Goal: Task Accomplishment & Management: Manage account settings

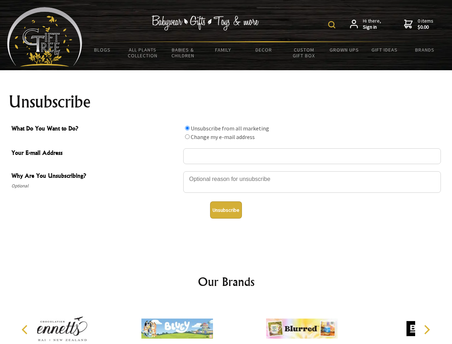
click at [333, 25] on img at bounding box center [331, 24] width 7 height 7
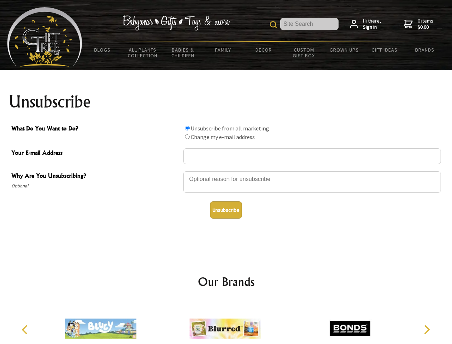
click at [226, 171] on div at bounding box center [312, 182] width 258 height 25
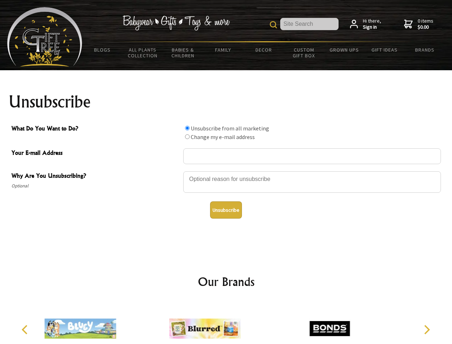
click at [187, 128] on input "What Do You Want to Do?" at bounding box center [187, 128] width 5 height 5
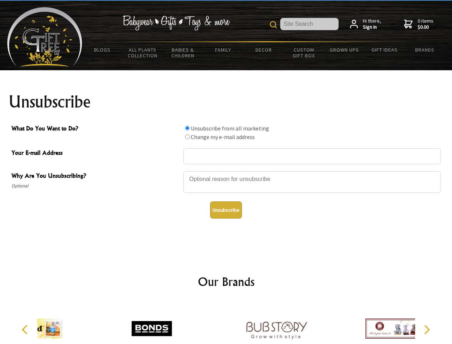
click at [187, 136] on input "What Do You Want to Do?" at bounding box center [187, 136] width 5 height 5
radio input "true"
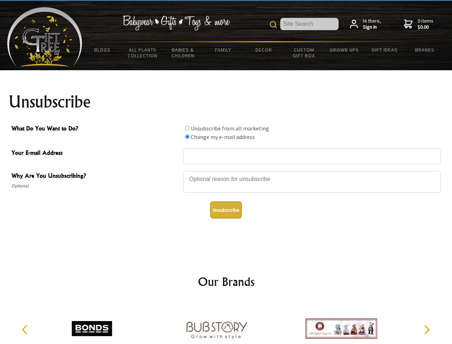
click at [226, 210] on button "Unsubscribe" at bounding box center [226, 209] width 32 height 17
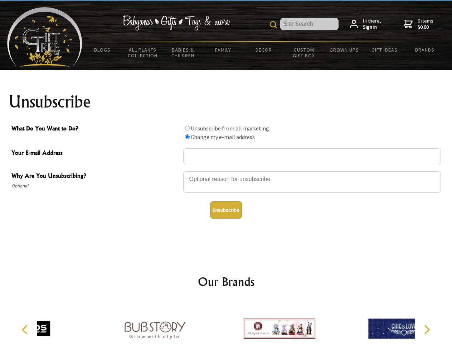
click at [26, 329] on icon "Previous" at bounding box center [25, 329] width 9 height 9
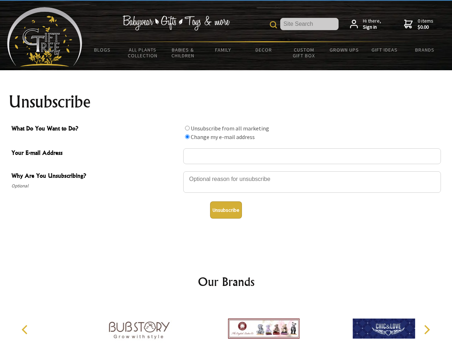
click at [427, 329] on icon "Next" at bounding box center [426, 329] width 9 height 9
